Goal: Task Accomplishment & Management: Manage account settings

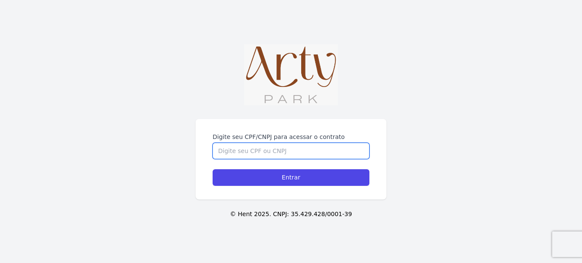
click at [315, 143] on input "Digite seu CPF/CNPJ para acessar o contrato" at bounding box center [291, 151] width 157 height 16
type input "04784986081"
click at [213, 169] on input "Entrar" at bounding box center [291, 177] width 157 height 17
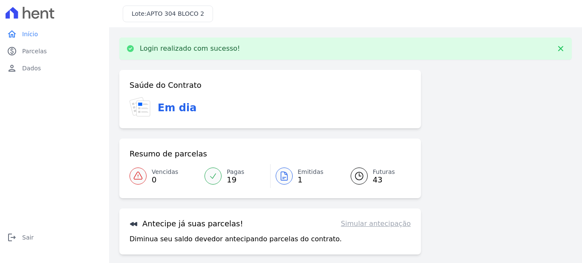
click at [302, 175] on span "Emitidas" at bounding box center [311, 171] width 26 height 9
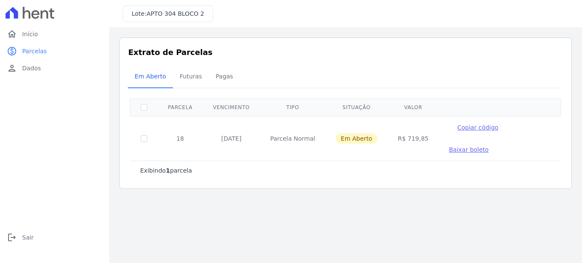
drag, startPoint x: 212, startPoint y: 2, endPoint x: 215, endPoint y: 11, distance: 9.8
click at [215, 11] on div "Lote: APTO 304 BLOCO 2" at bounding box center [345, 13] width 473 height 27
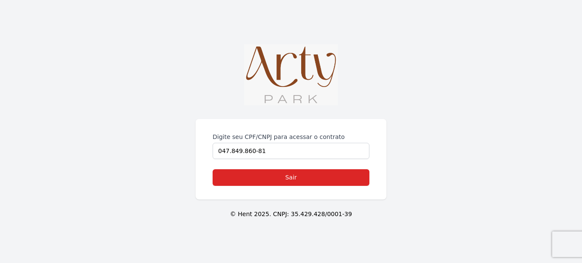
click at [300, 62] on img at bounding box center [291, 74] width 94 height 61
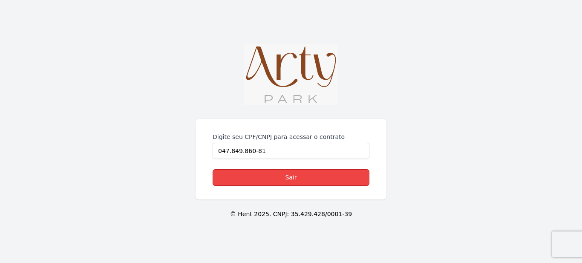
click at [276, 175] on link "Sair" at bounding box center [291, 177] width 157 height 17
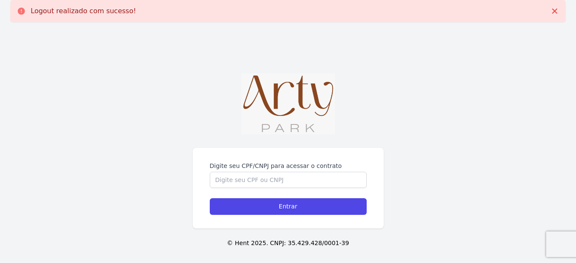
click at [271, 194] on form "Digite seu CPF/CNPJ para acessar o contrato Entrar" at bounding box center [288, 188] width 157 height 53
drag, startPoint x: 272, startPoint y: 188, endPoint x: 275, endPoint y: 181, distance: 7.7
click at [273, 187] on form "Digite seu CPF/CNPJ para acessar o contrato Entrar" at bounding box center [288, 188] width 157 height 53
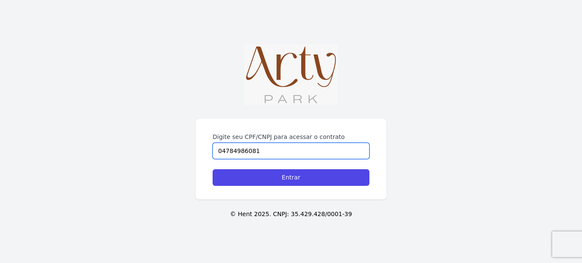
type input "04784986081"
click at [213, 169] on input "Entrar" at bounding box center [291, 177] width 157 height 17
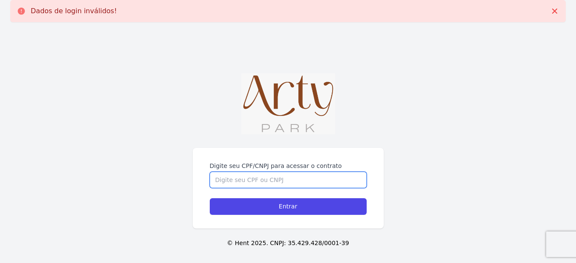
click at [263, 179] on input "Digite seu CPF/CNPJ para acessar o contrato" at bounding box center [288, 180] width 157 height 16
type input "04784986081"
click at [210, 198] on input "Entrar" at bounding box center [288, 206] width 157 height 17
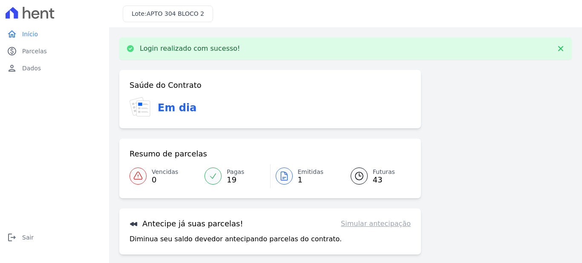
click at [299, 172] on span "Emitidas" at bounding box center [311, 171] width 26 height 9
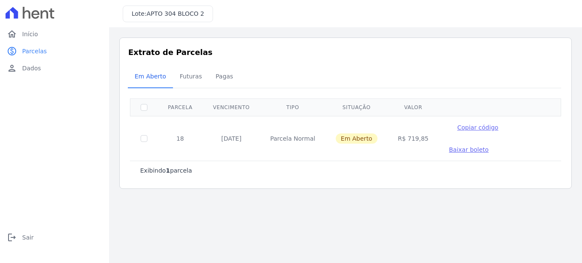
click at [489, 146] on span "Baixar boleto" at bounding box center [469, 149] width 40 height 7
